Goal: Task Accomplishment & Management: Manage account settings

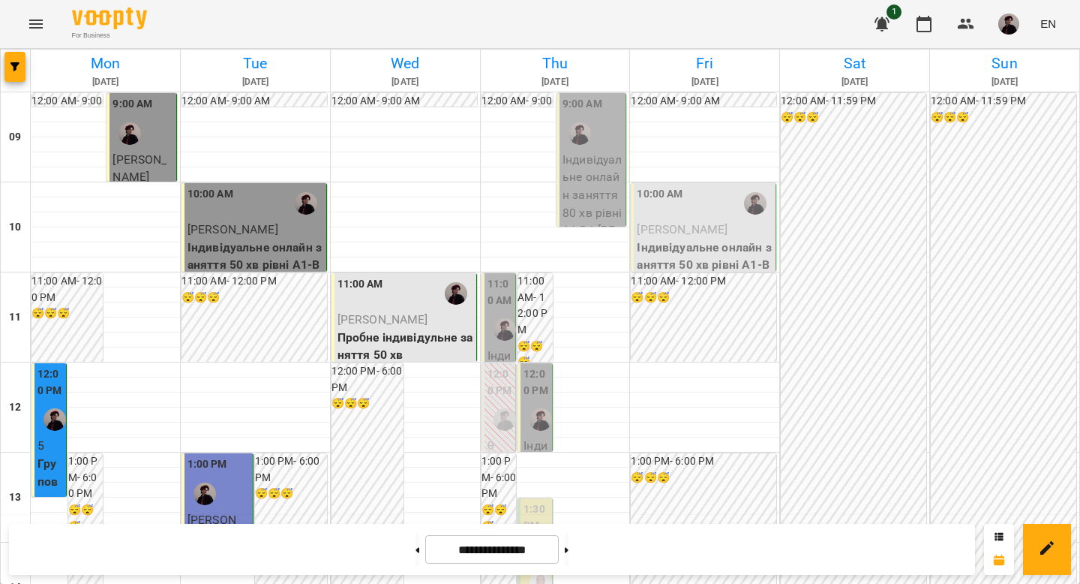
click at [425, 298] on div "11:00 AM" at bounding box center [406, 293] width 136 height 35
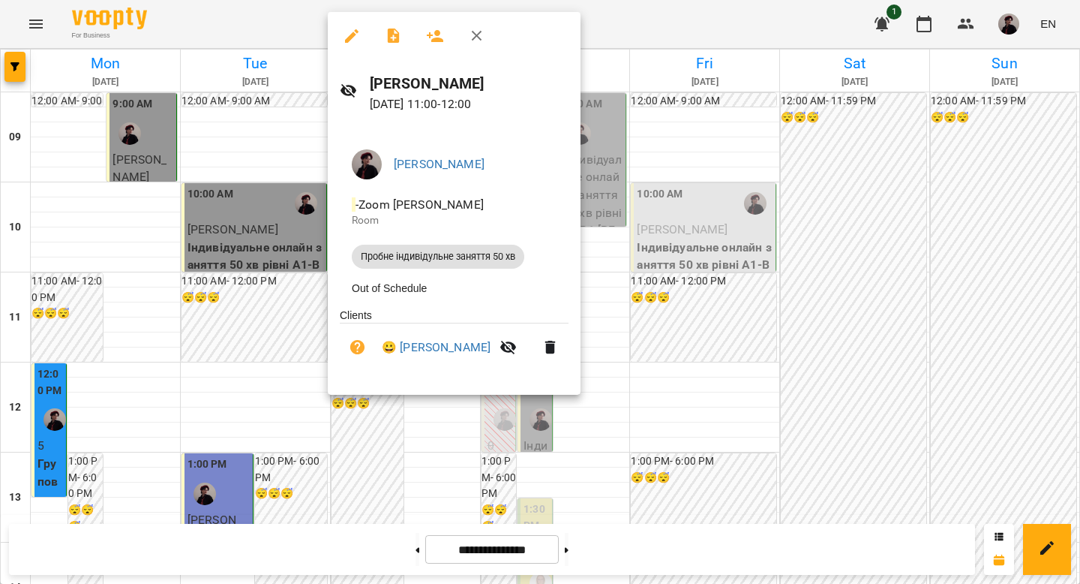
click at [637, 323] on div at bounding box center [540, 292] width 1080 height 584
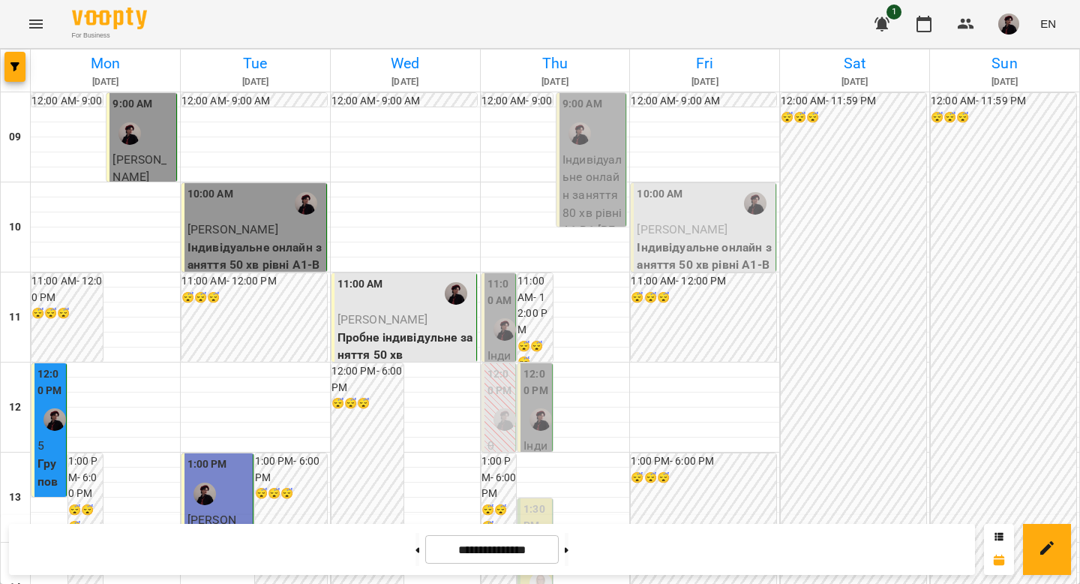
scroll to position [673, 0]
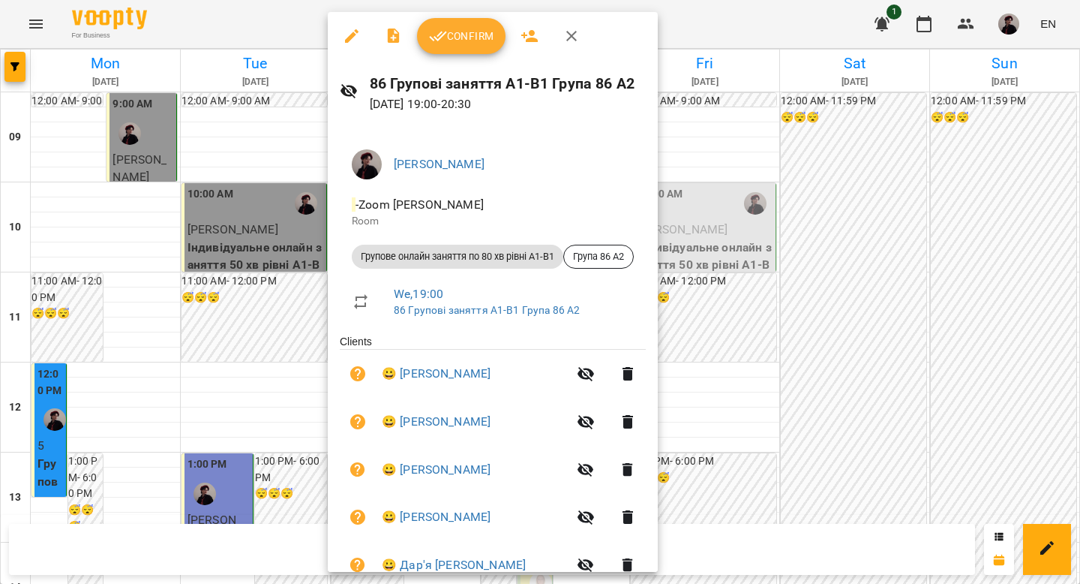
click at [773, 264] on div at bounding box center [540, 292] width 1080 height 584
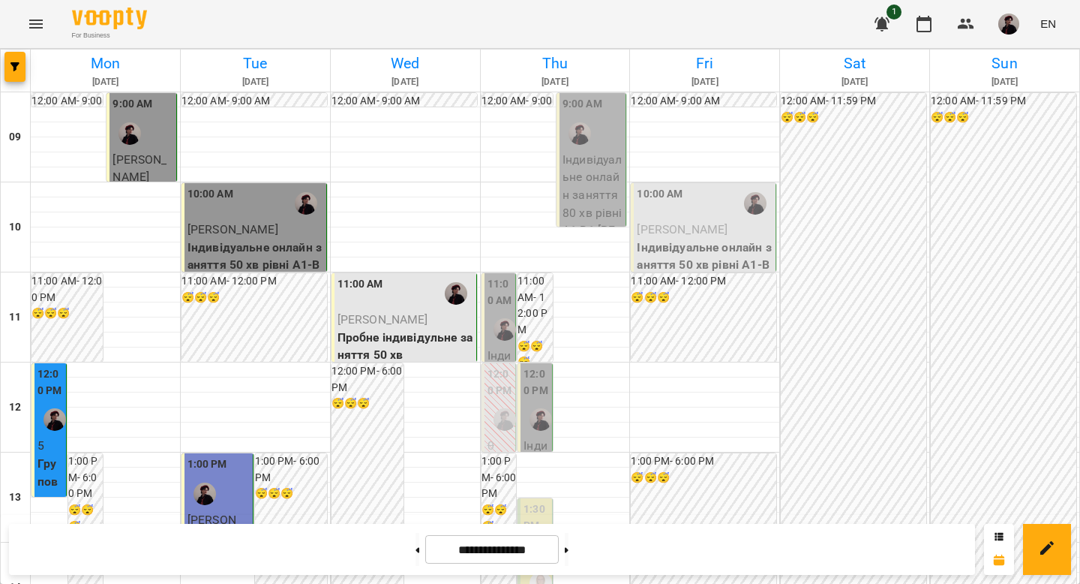
scroll to position [19, 0]
click at [576, 186] on p "Індивідуальне онлайн заняття 80 хв рівні А1-В1 - [PERSON_NAME]" at bounding box center [593, 213] width 60 height 124
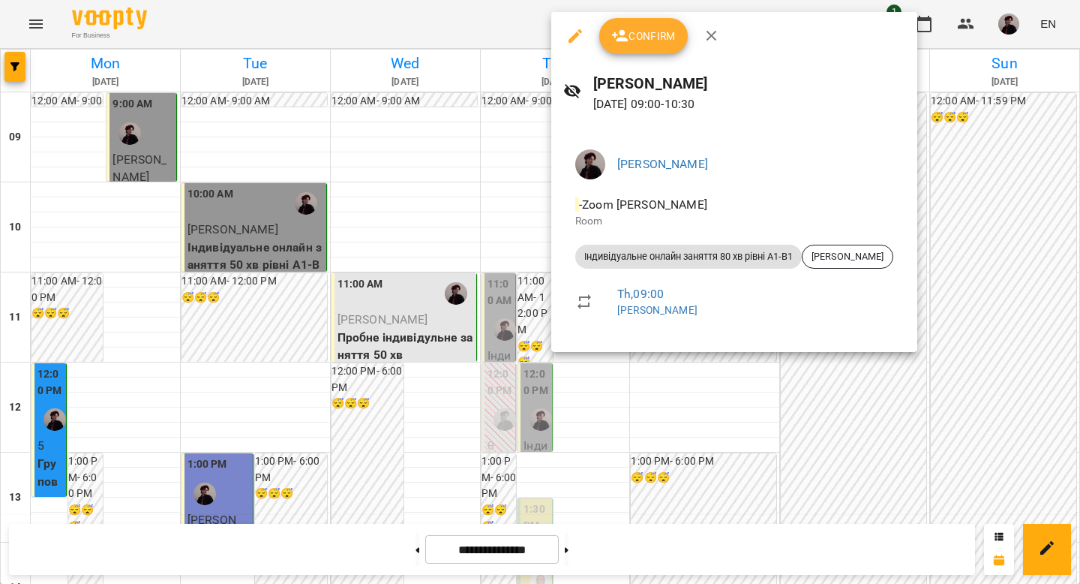
click at [634, 36] on span "Confirm" at bounding box center [643, 36] width 65 height 18
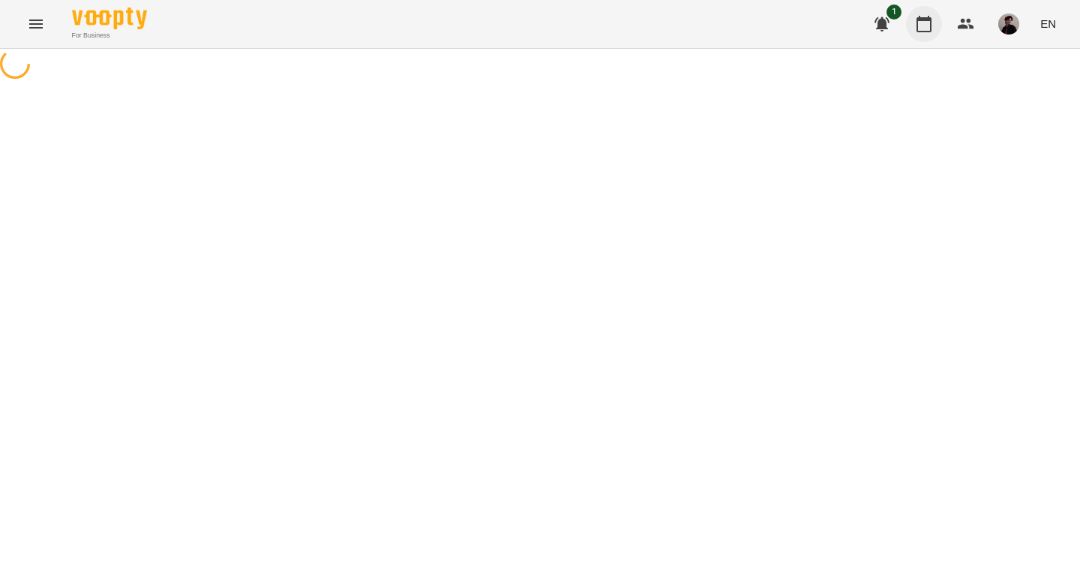
click at [926, 26] on icon "button" at bounding box center [924, 24] width 18 height 18
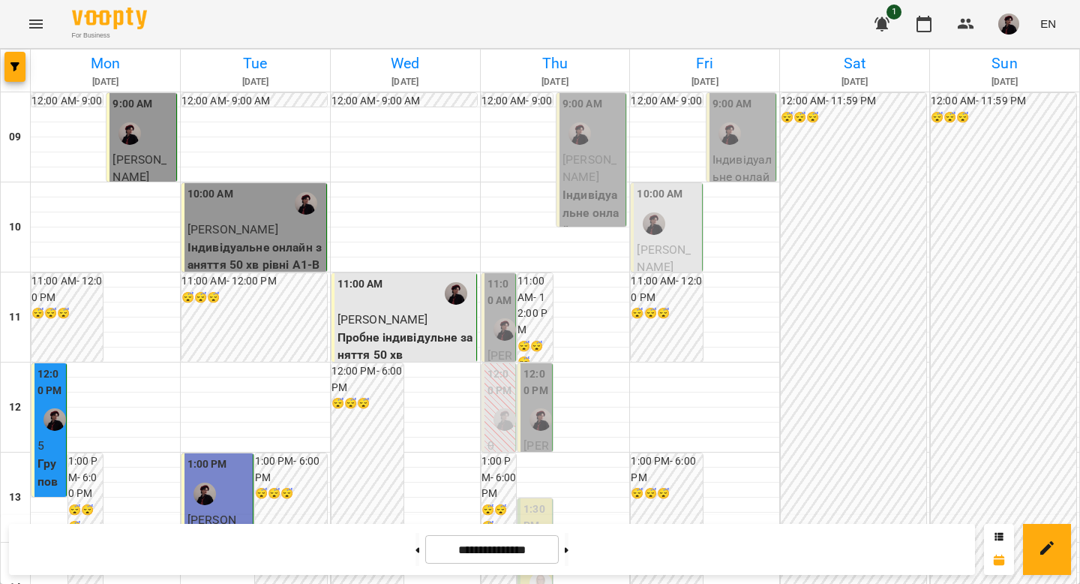
click at [500, 291] on label "11:00 AM" at bounding box center [501, 292] width 26 height 32
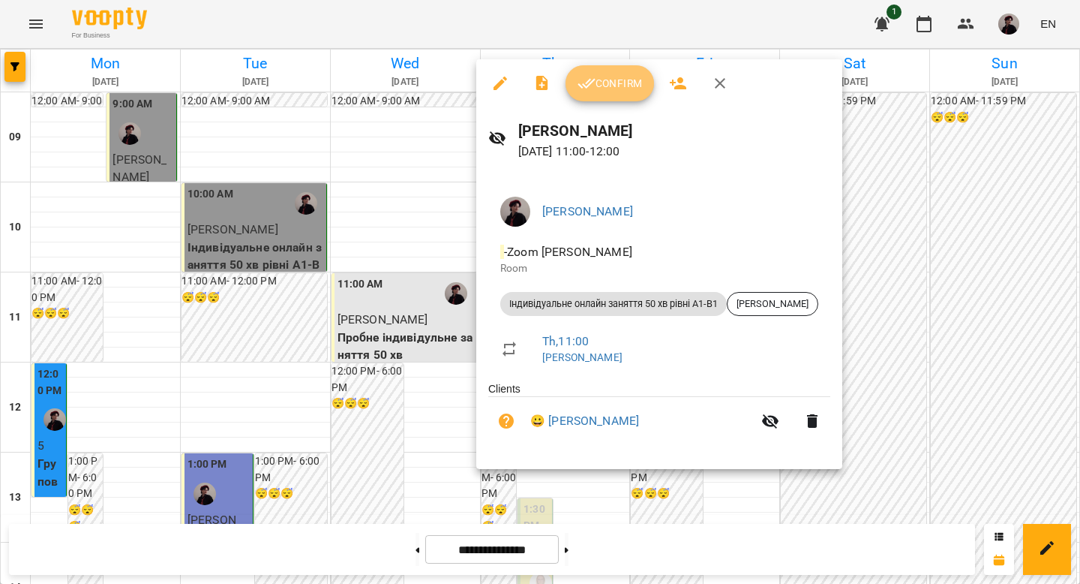
click at [613, 65] on button "Confirm" at bounding box center [610, 83] width 89 height 36
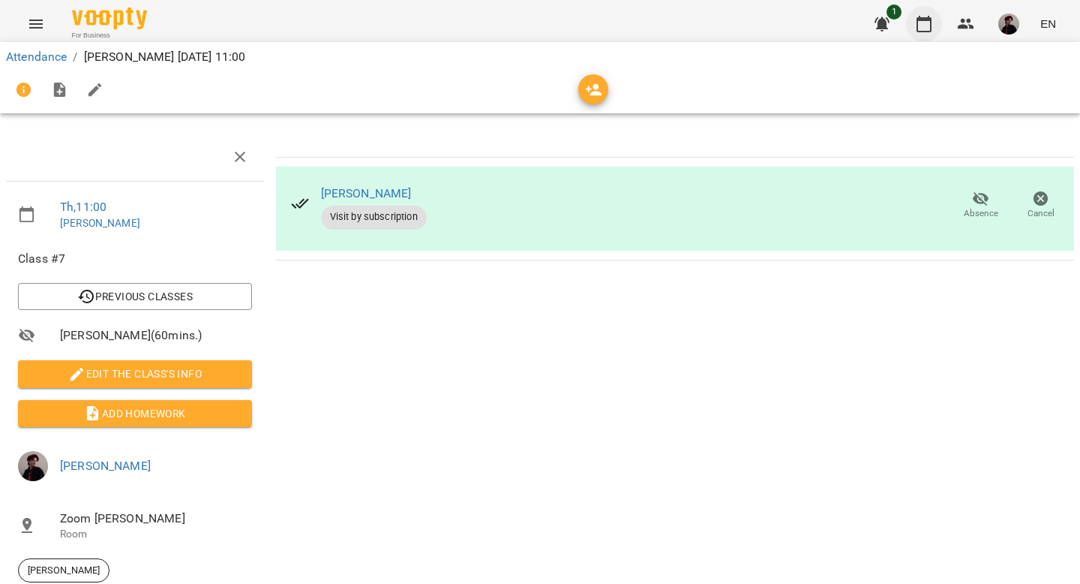
click at [923, 29] on icon "button" at bounding box center [924, 24] width 18 height 18
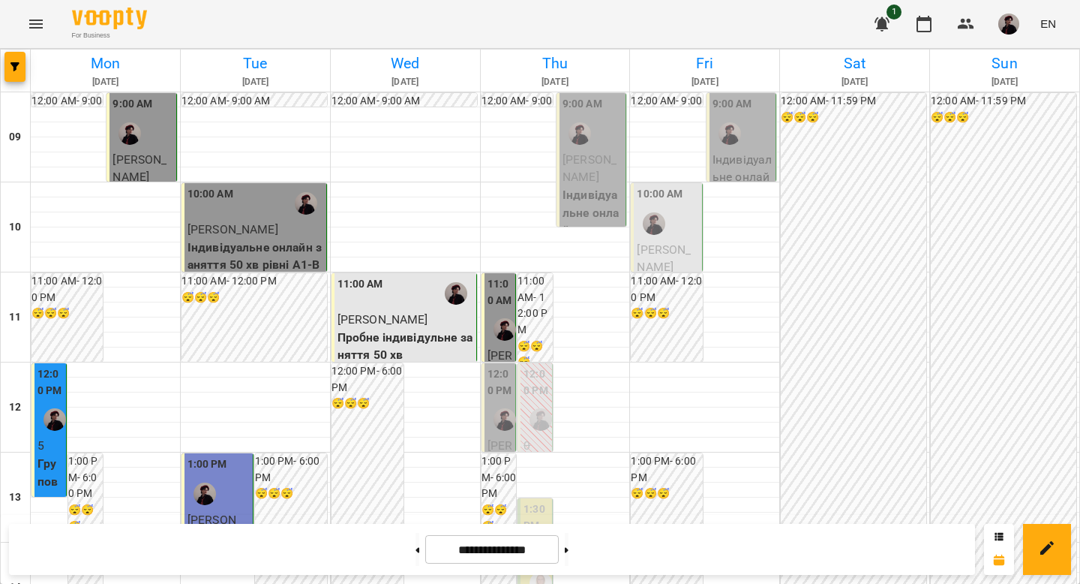
click at [530, 402] on div at bounding box center [541, 419] width 35 height 35
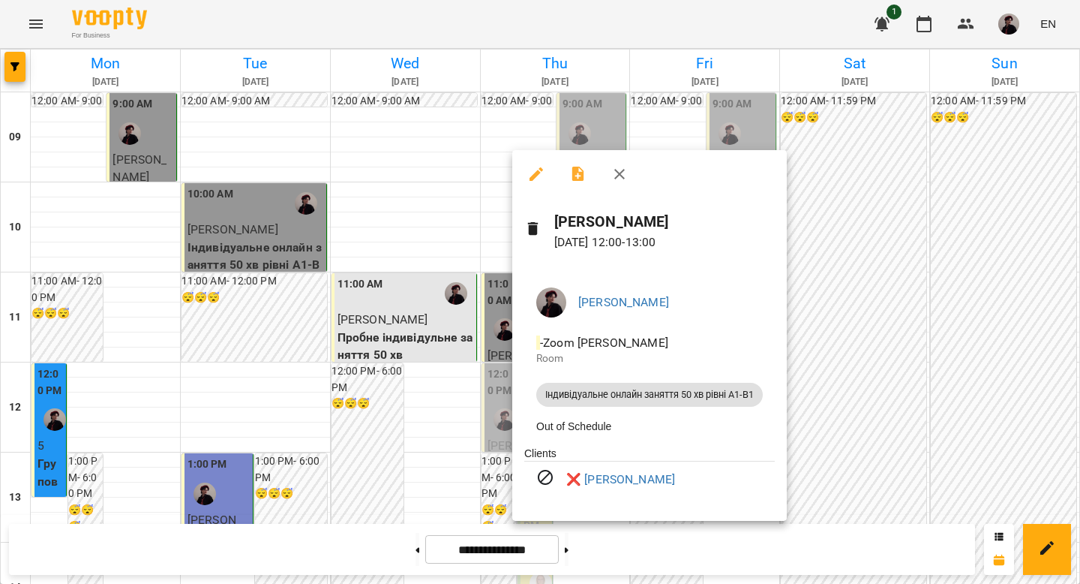
click at [863, 334] on div at bounding box center [540, 292] width 1080 height 584
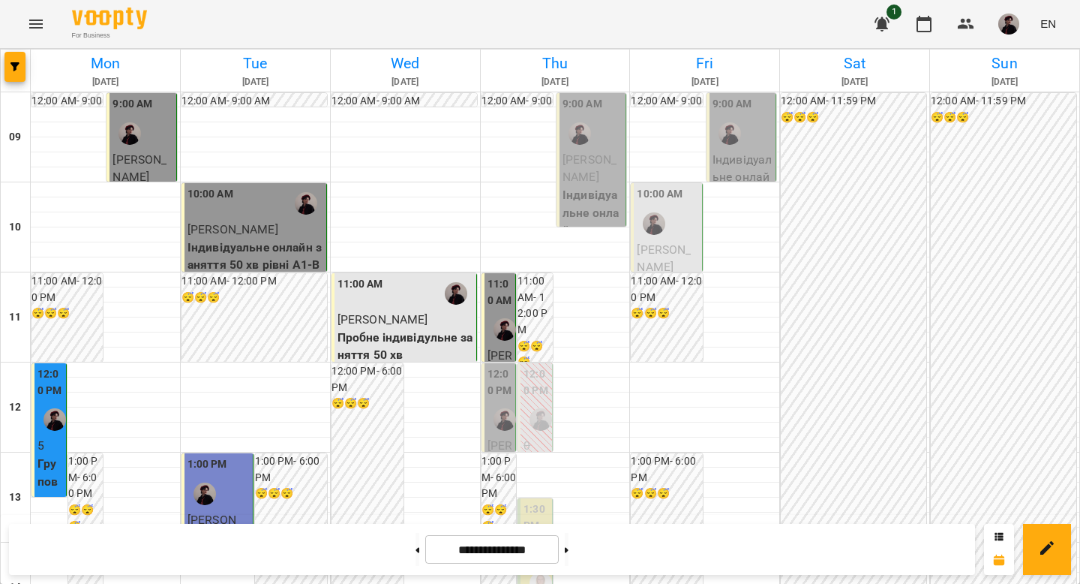
click at [495, 404] on div at bounding box center [505, 419] width 35 height 35
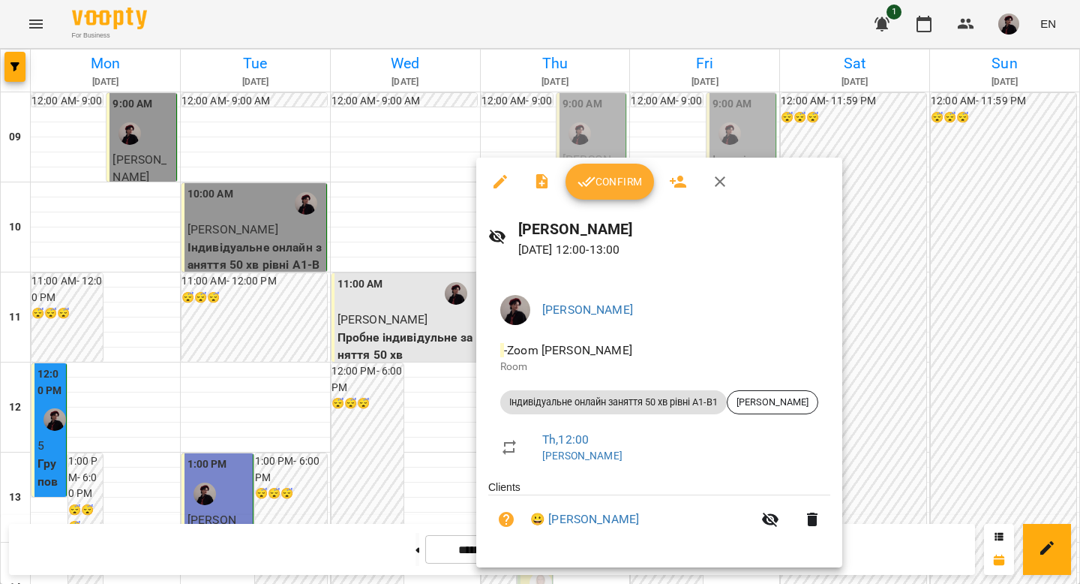
click at [625, 179] on span "Confirm" at bounding box center [610, 182] width 65 height 18
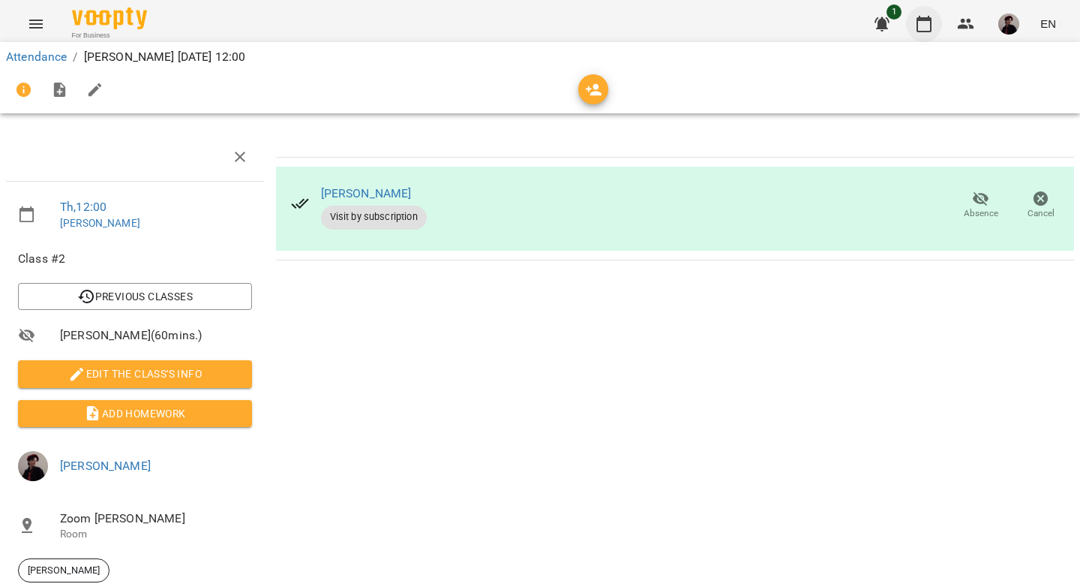
click at [930, 23] on icon "button" at bounding box center [924, 24] width 18 height 18
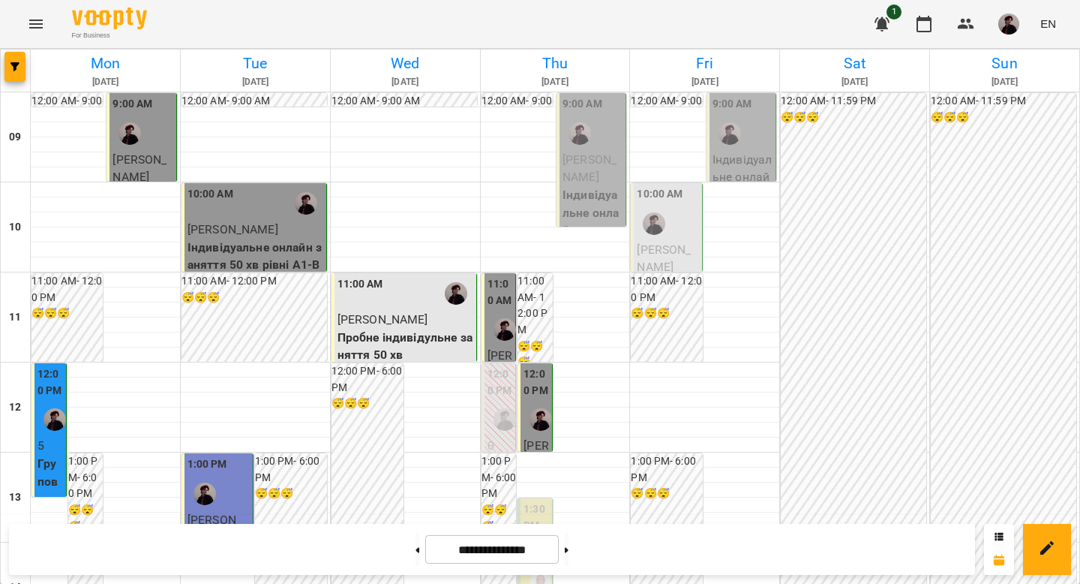
click at [1013, 21] on img "button" at bounding box center [1008, 24] width 21 height 21
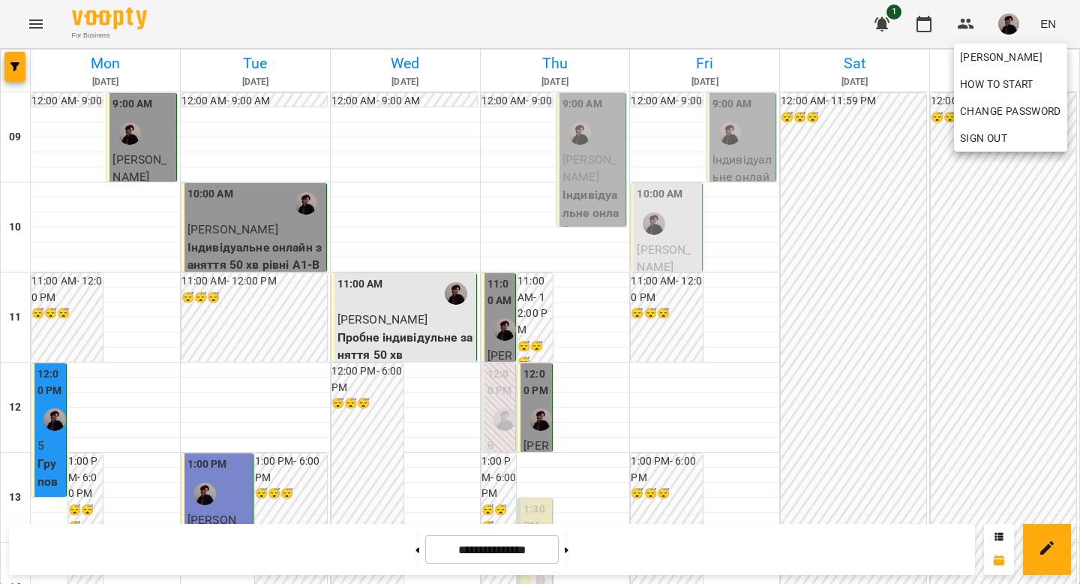
click at [1014, 23] on div at bounding box center [540, 292] width 1080 height 584
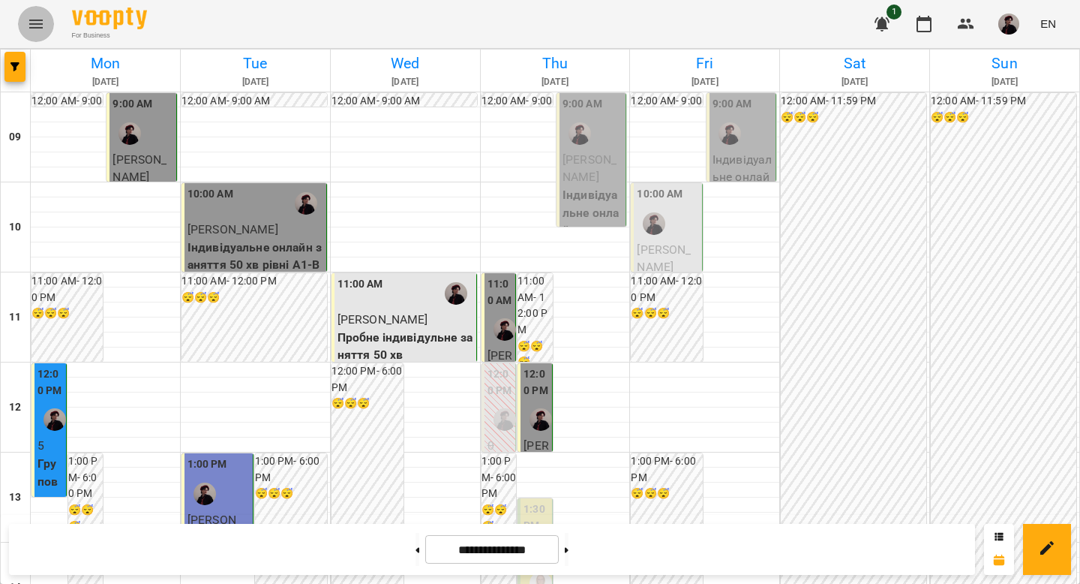
click at [33, 23] on icon "Menu" at bounding box center [36, 24] width 14 height 9
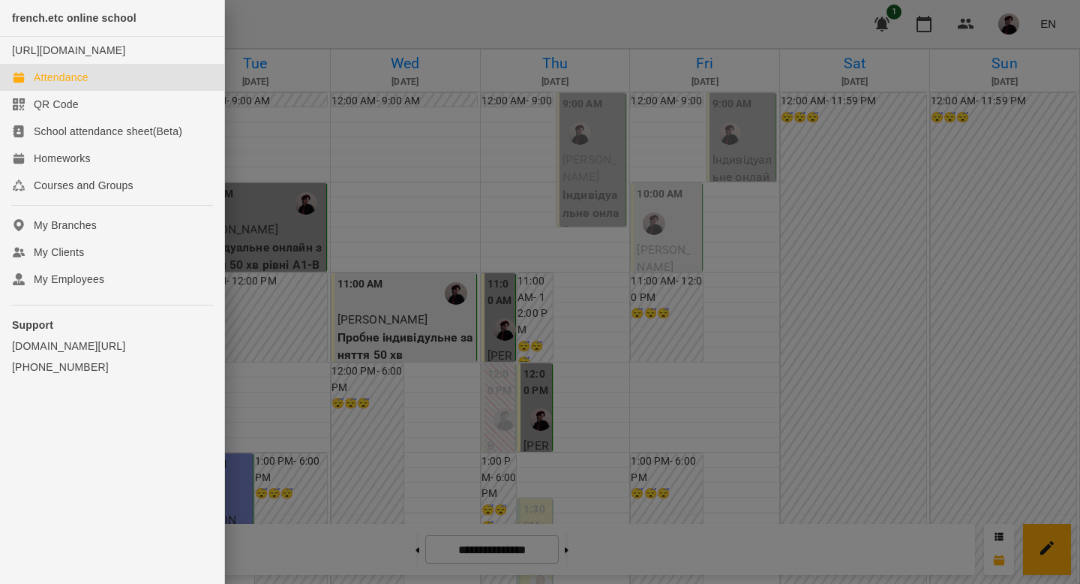
click at [266, 41] on div at bounding box center [540, 292] width 1080 height 584
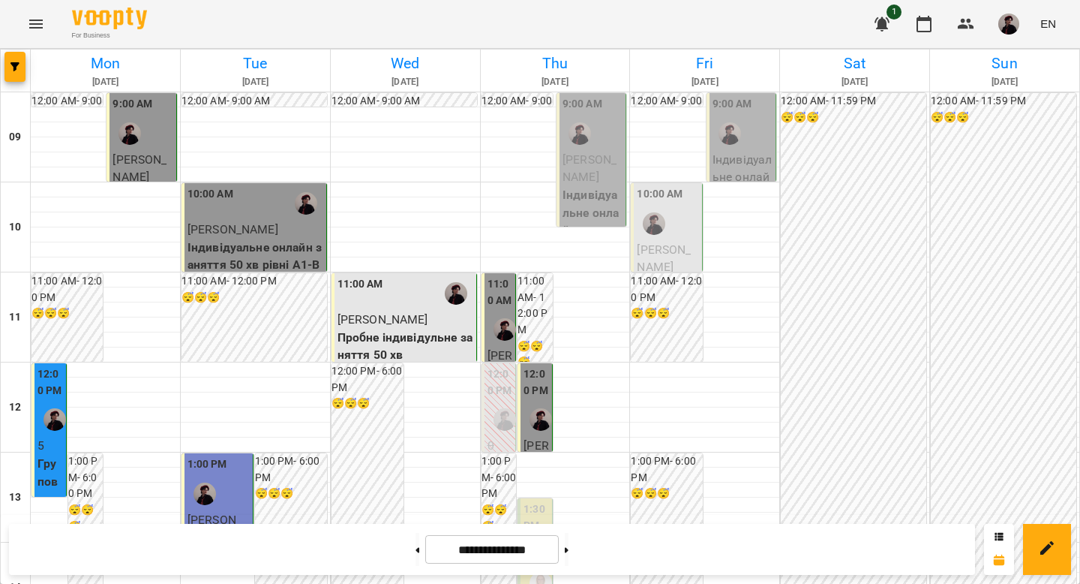
click at [41, 23] on icon "Menu" at bounding box center [36, 24] width 18 height 18
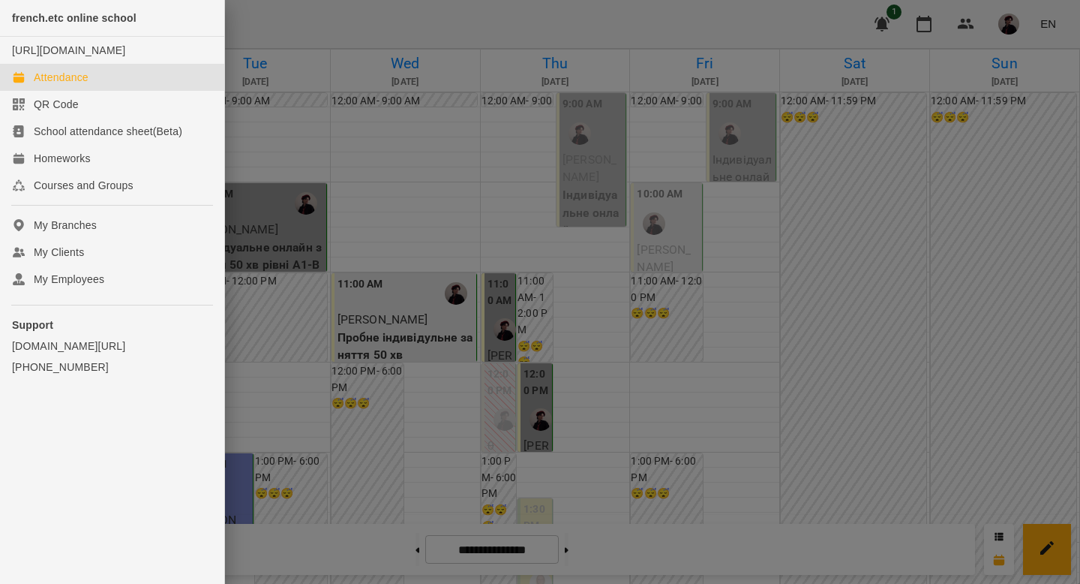
click at [287, 33] on div at bounding box center [540, 292] width 1080 height 584
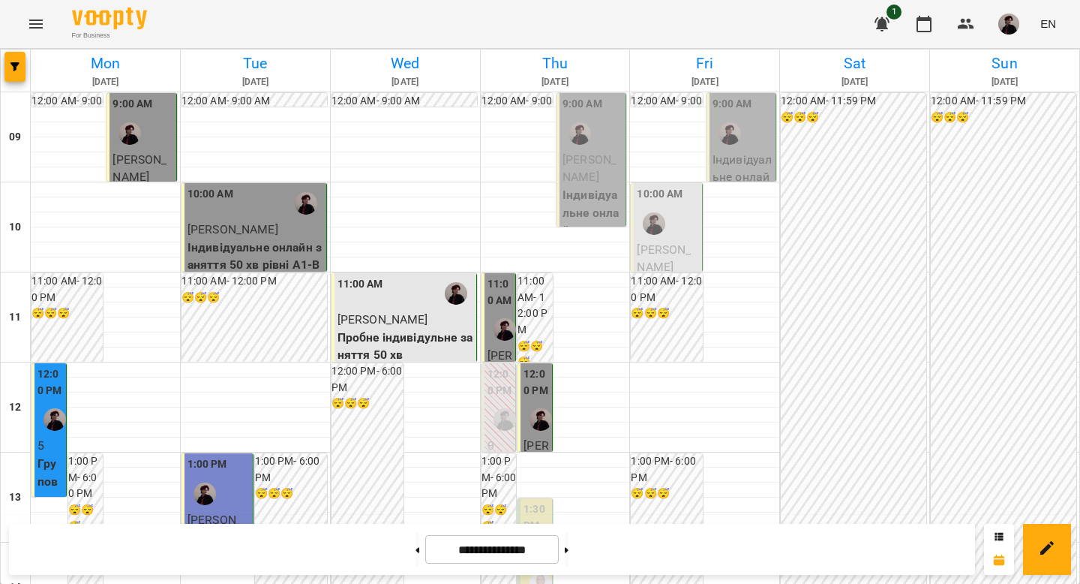
click at [1009, 22] on img "button" at bounding box center [1008, 24] width 21 height 21
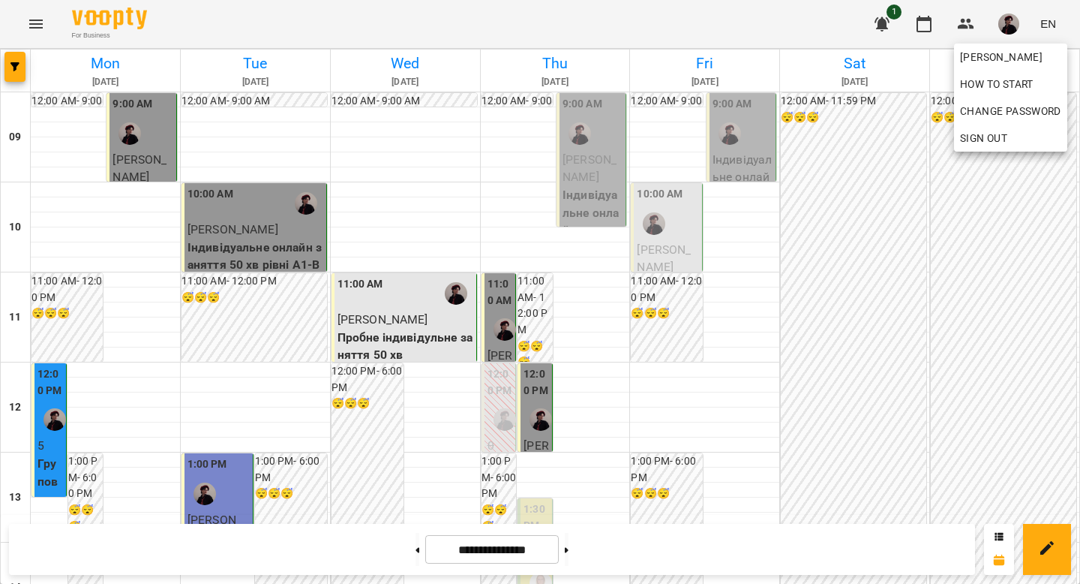
click at [1009, 22] on div at bounding box center [540, 292] width 1080 height 584
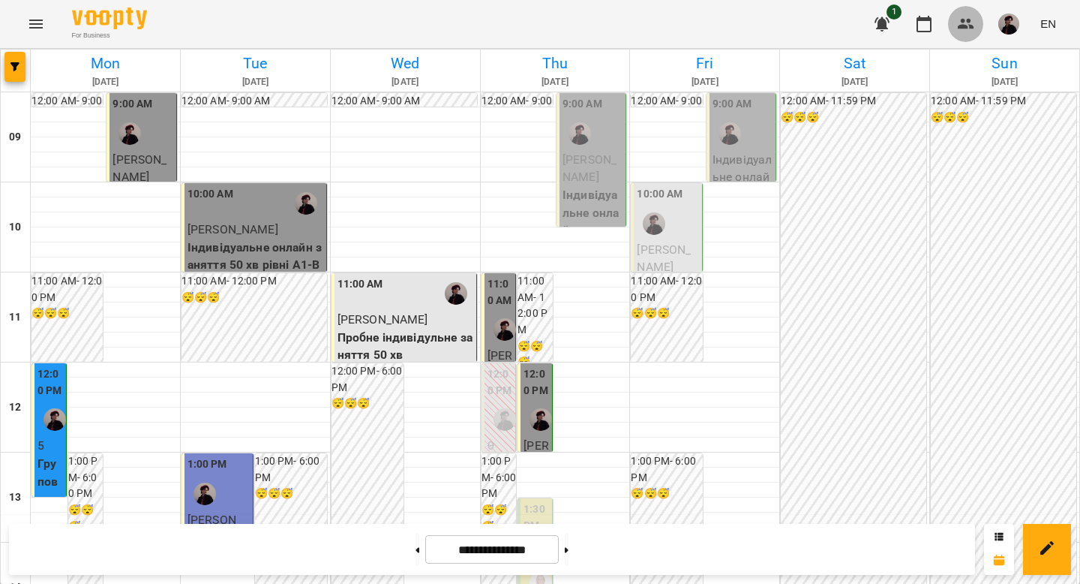
click at [969, 27] on icon "button" at bounding box center [966, 24] width 18 height 18
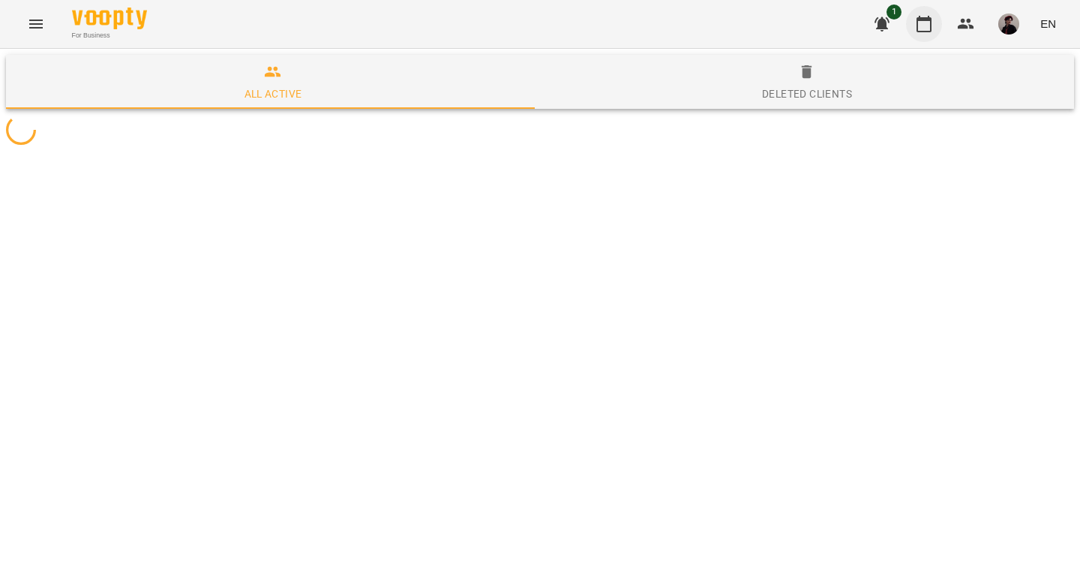
click at [932, 27] on icon "button" at bounding box center [924, 24] width 15 height 17
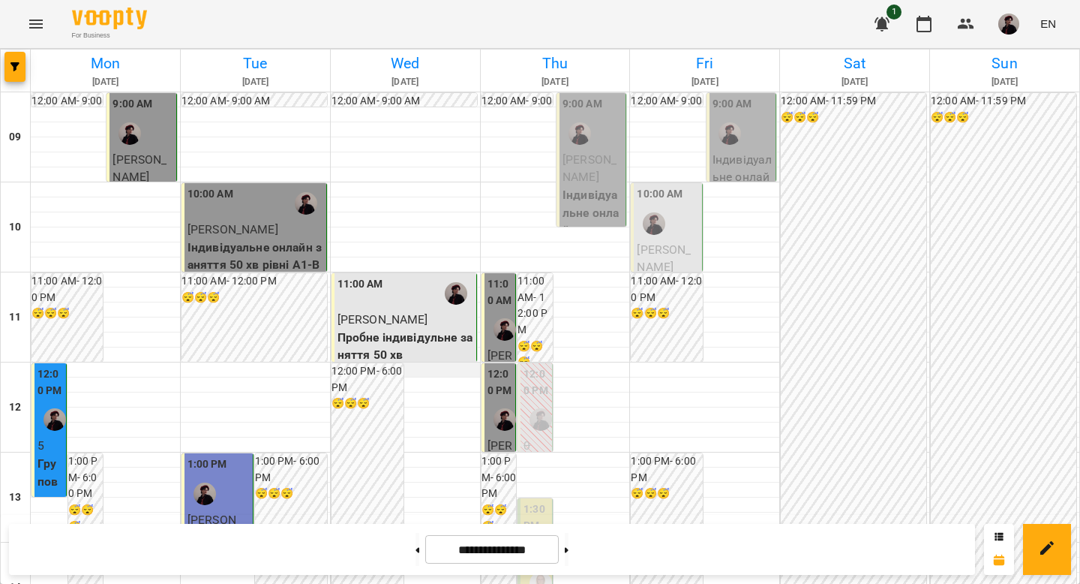
scroll to position [773, 0]
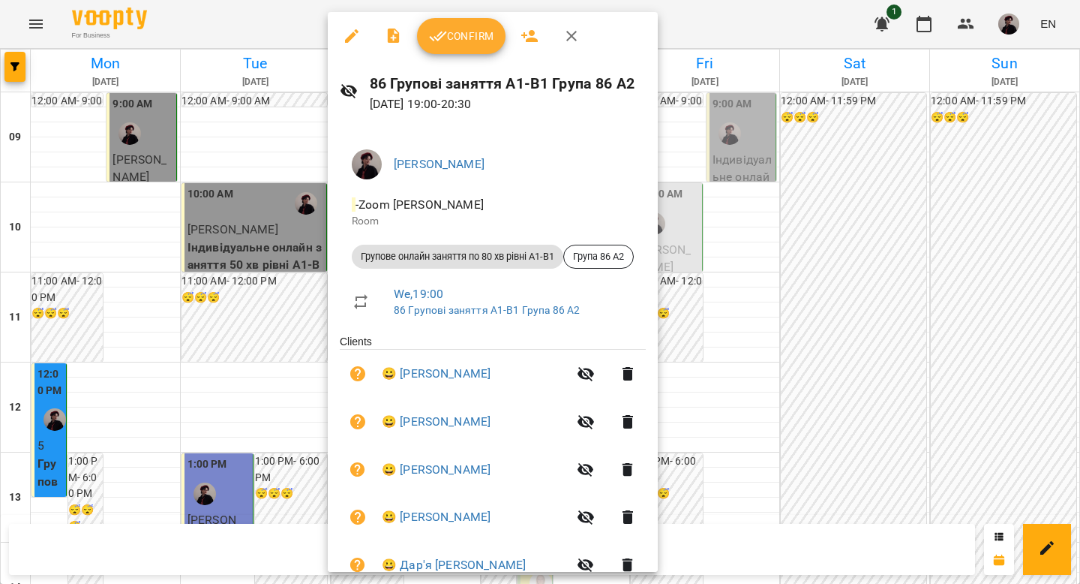
click at [354, 40] on icon "button" at bounding box center [352, 36] width 18 height 18
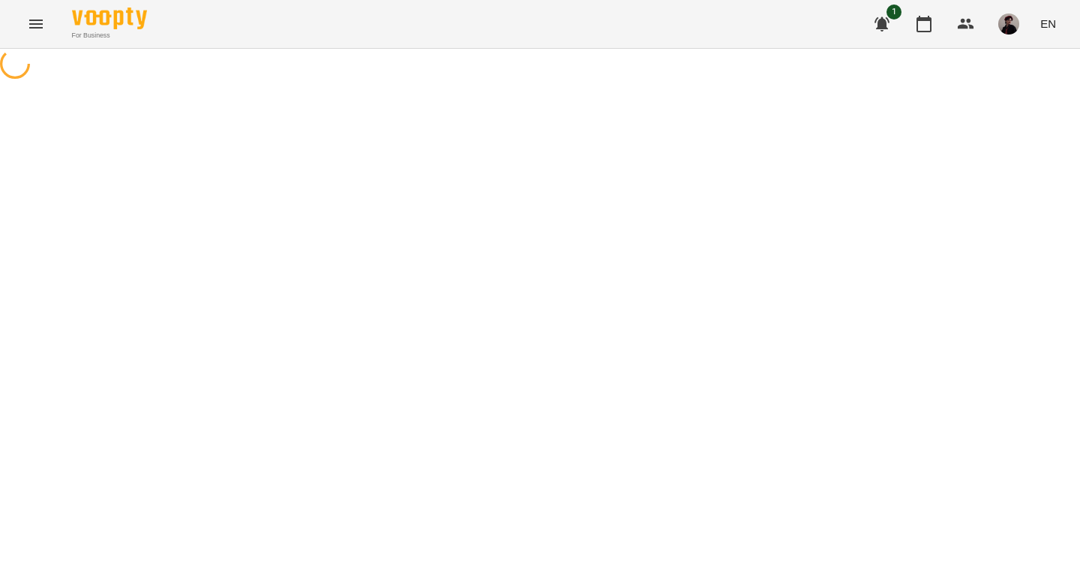
select select "**********"
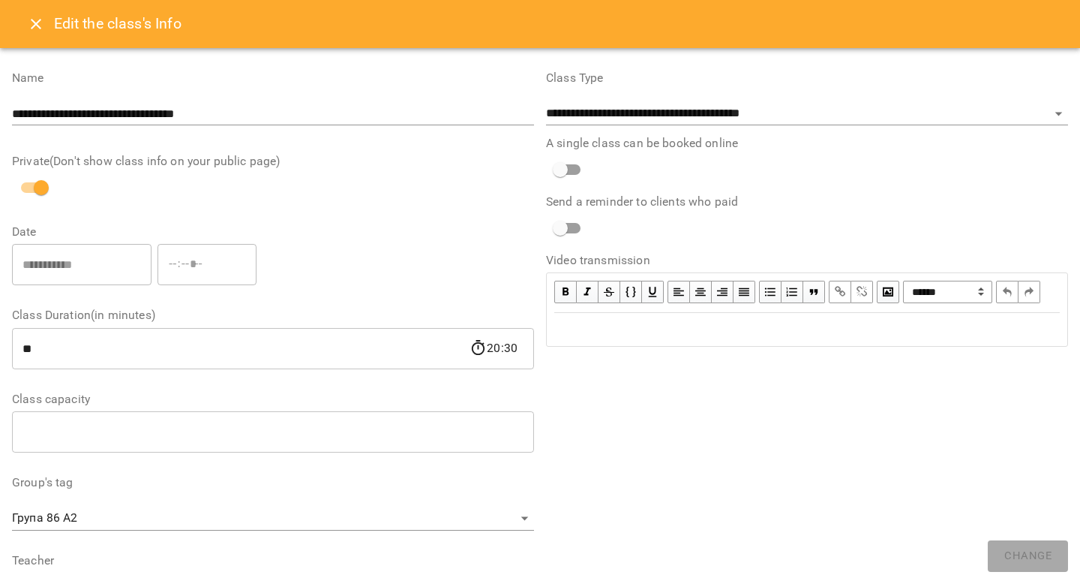
click at [37, 23] on icon "Close" at bounding box center [36, 24] width 11 height 11
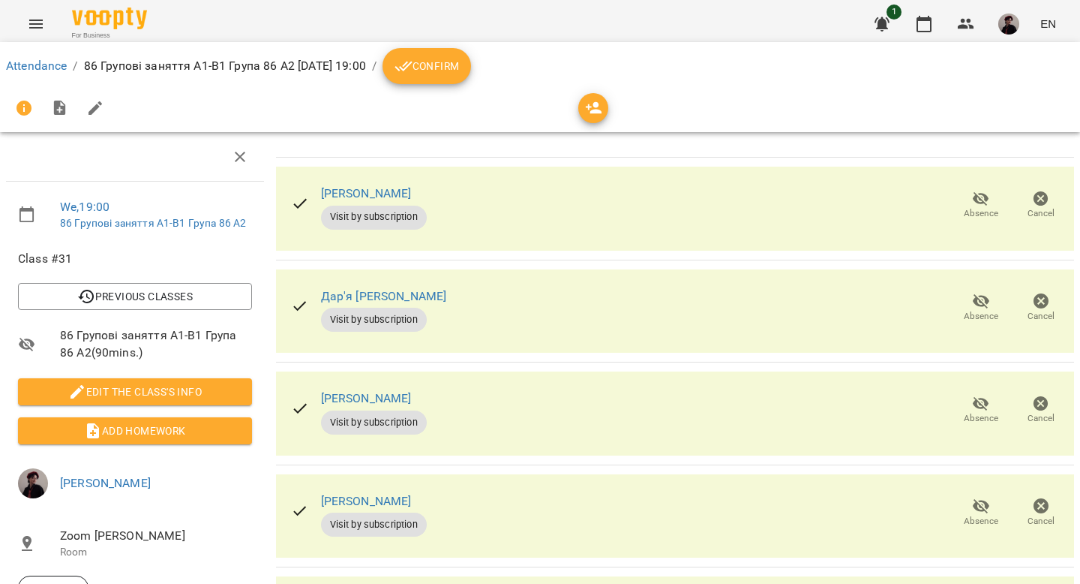
click at [973, 200] on icon "button" at bounding box center [981, 199] width 17 height 14
click at [459, 64] on span "Confirm" at bounding box center [427, 66] width 65 height 18
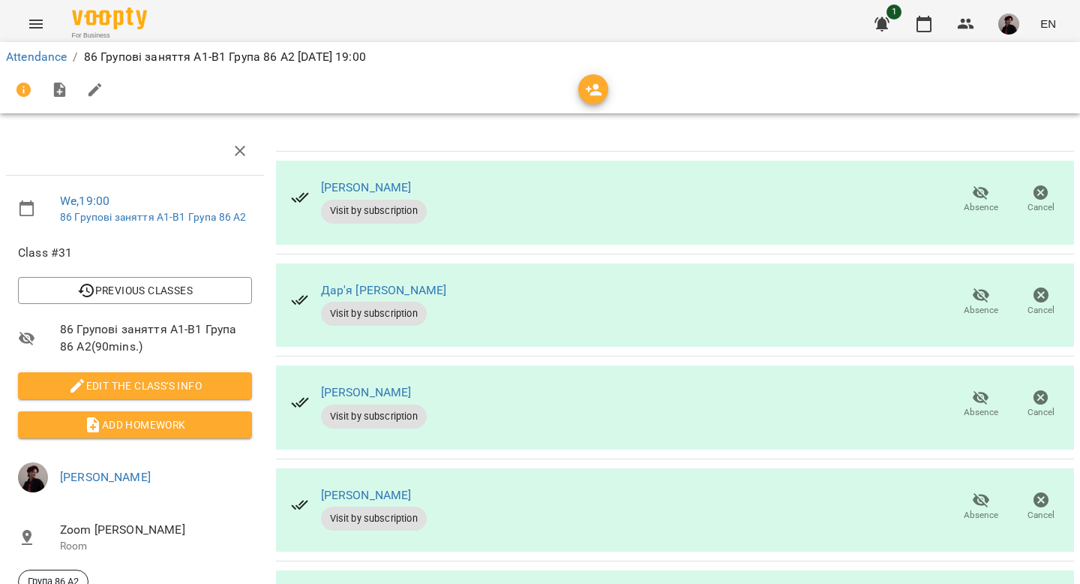
scroll to position [176, 0]
click at [1032, 491] on icon "button" at bounding box center [1041, 500] width 18 height 18
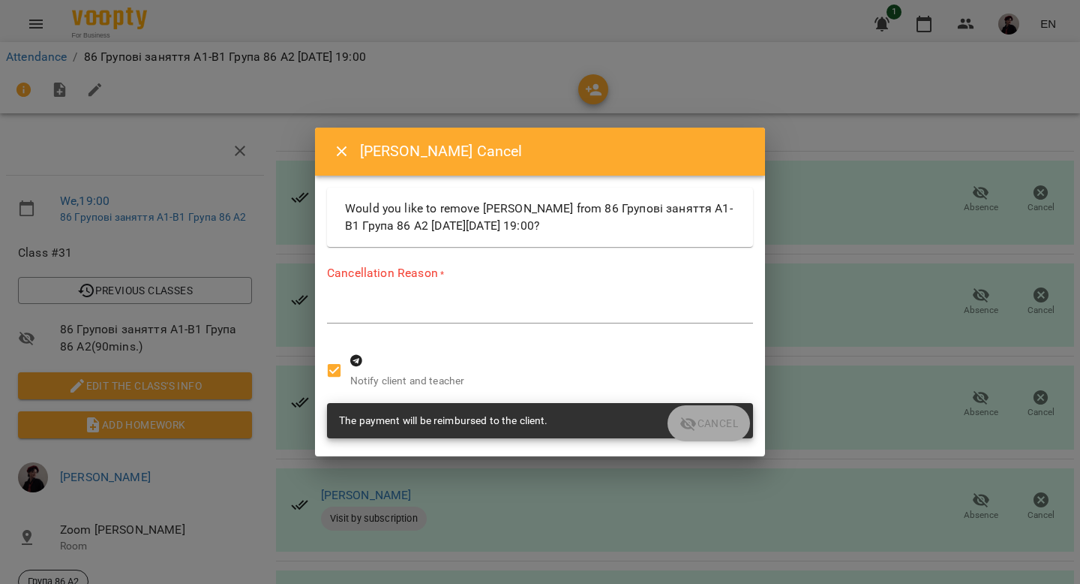
click at [345, 151] on icon "Close" at bounding box center [342, 152] width 18 height 18
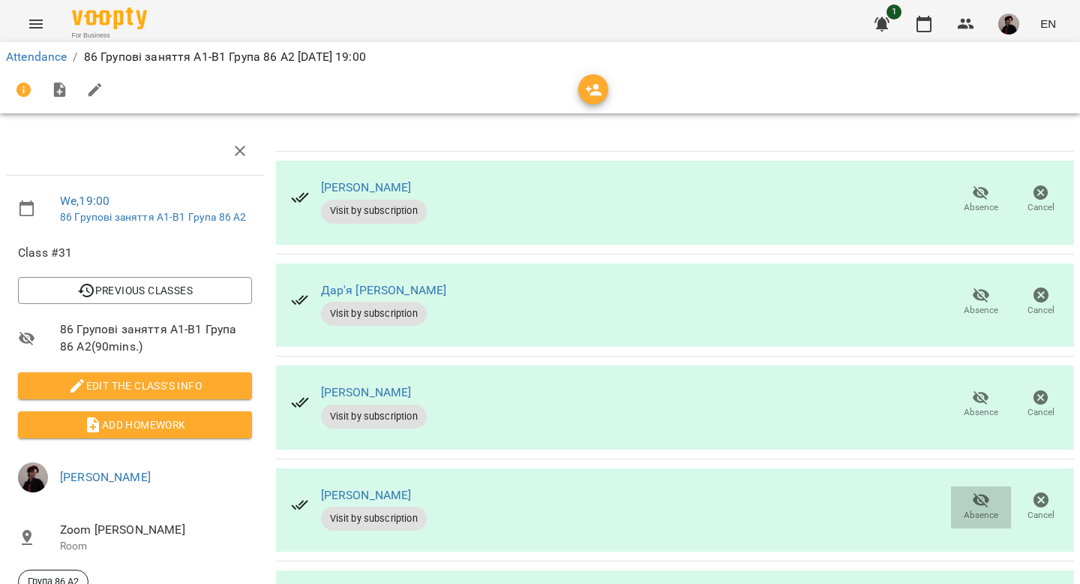
click at [973, 493] on icon "button" at bounding box center [981, 500] width 17 height 14
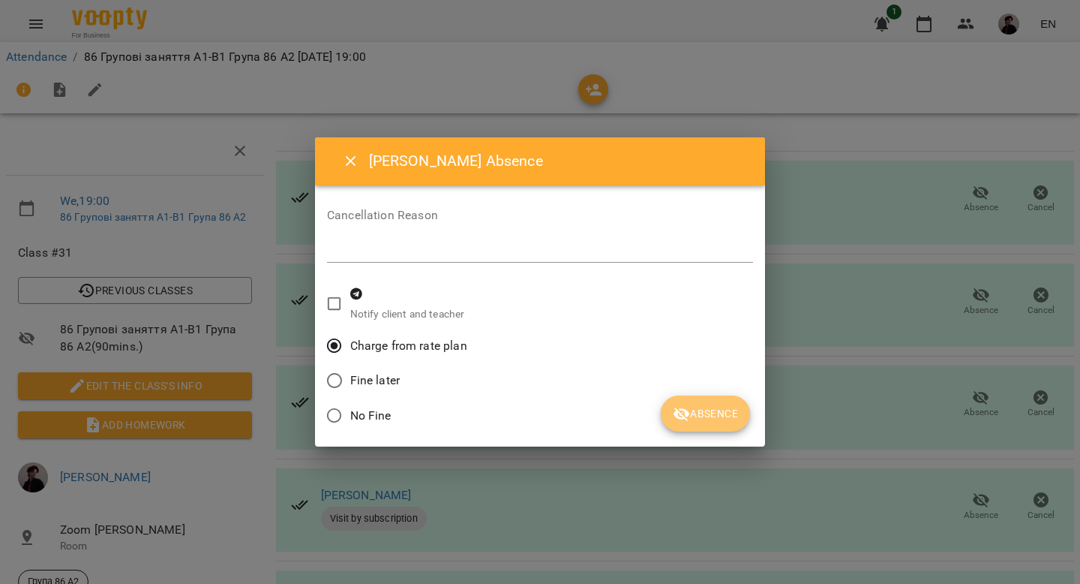
click at [712, 414] on span "Absence" at bounding box center [705, 413] width 65 height 18
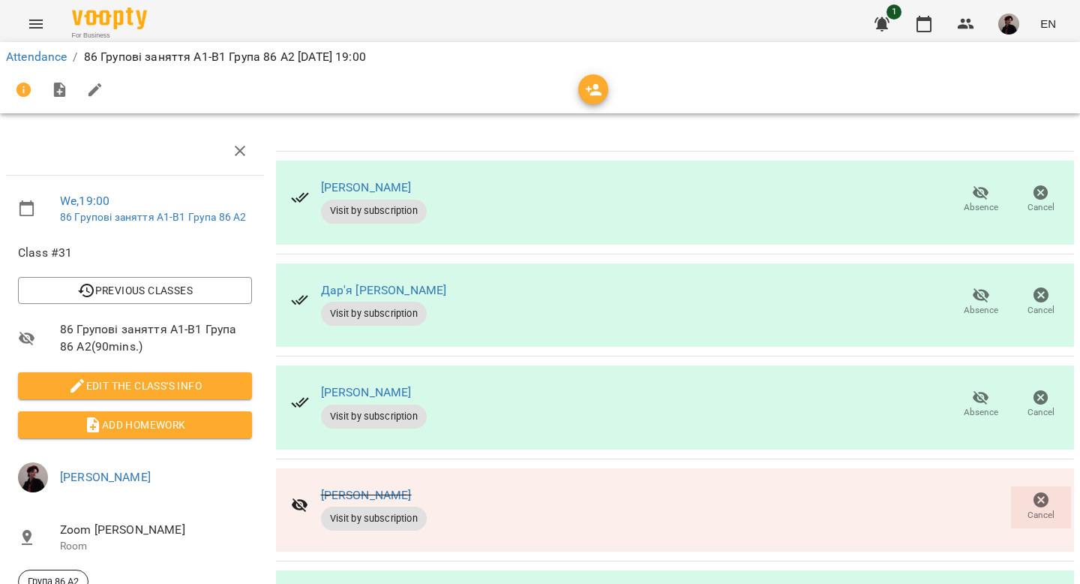
scroll to position [0, 0]
